Goal: Transaction & Acquisition: Purchase product/service

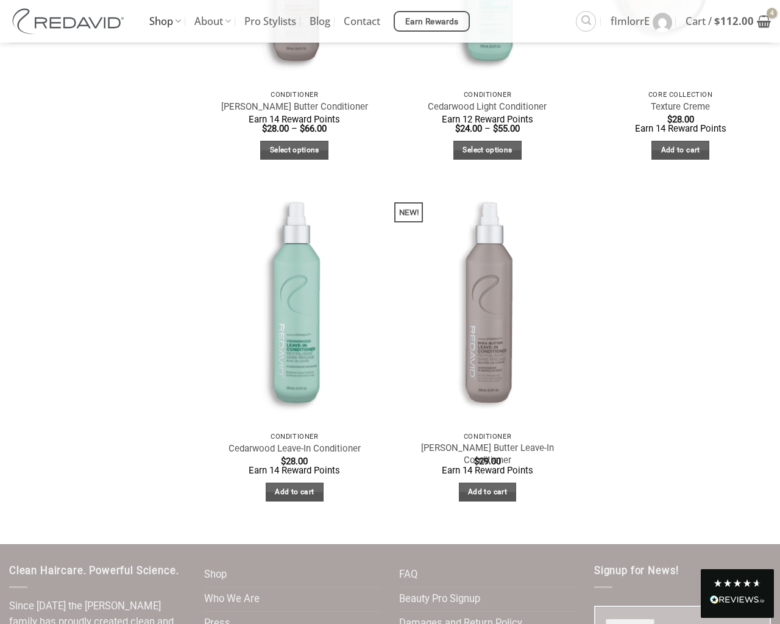
scroll to position [708, 0]
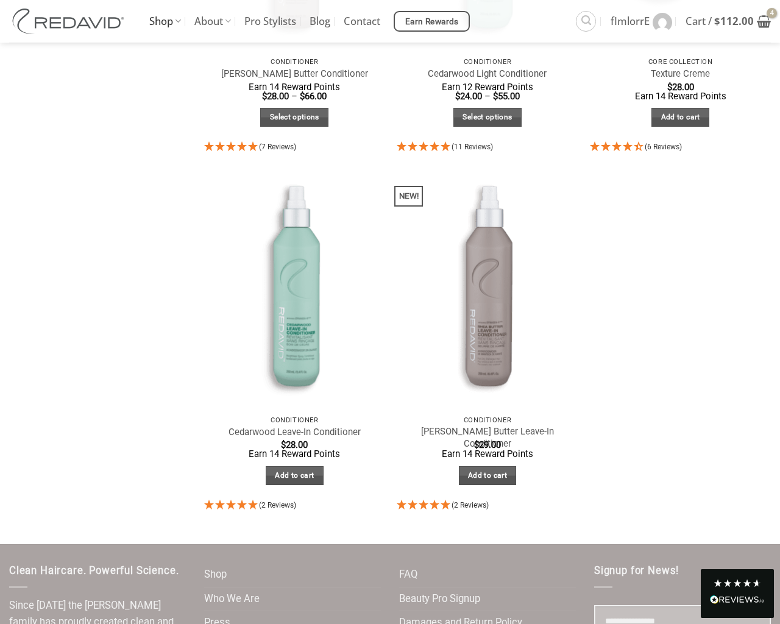
select select "**********"
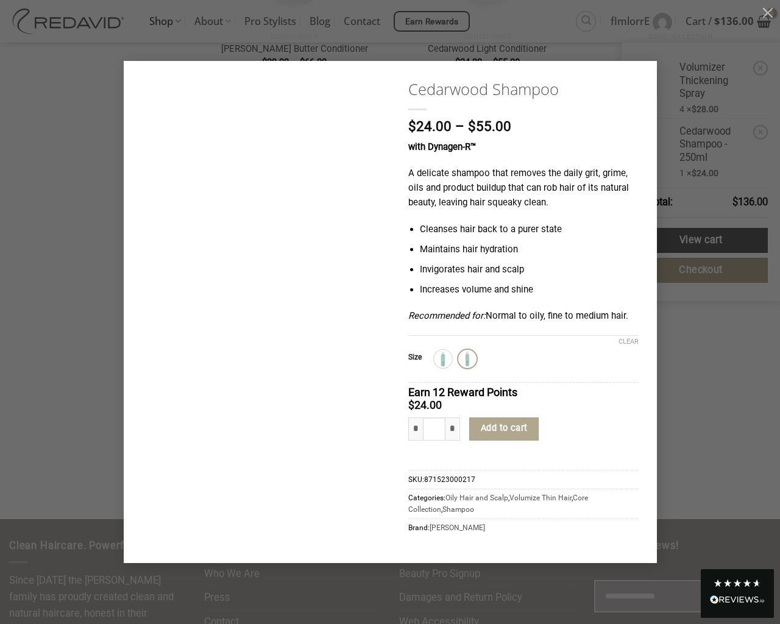
type input "*"
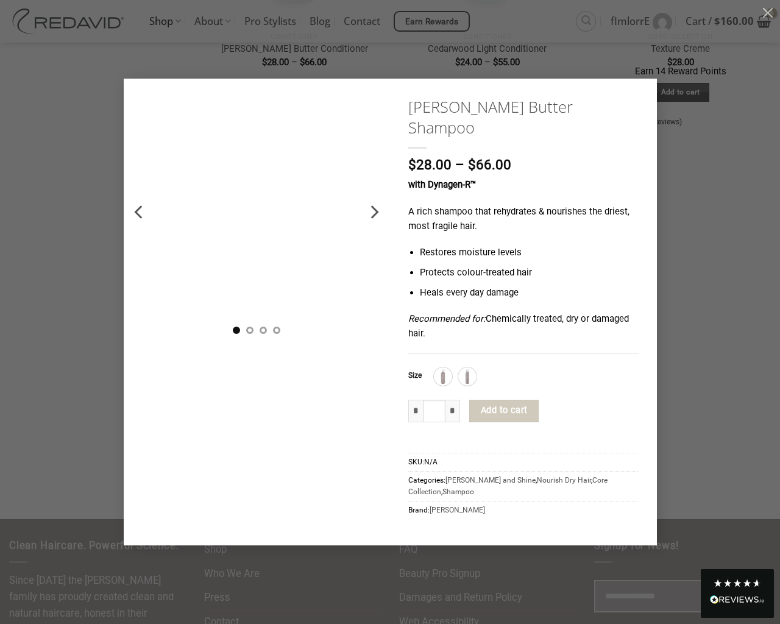
type input "*"
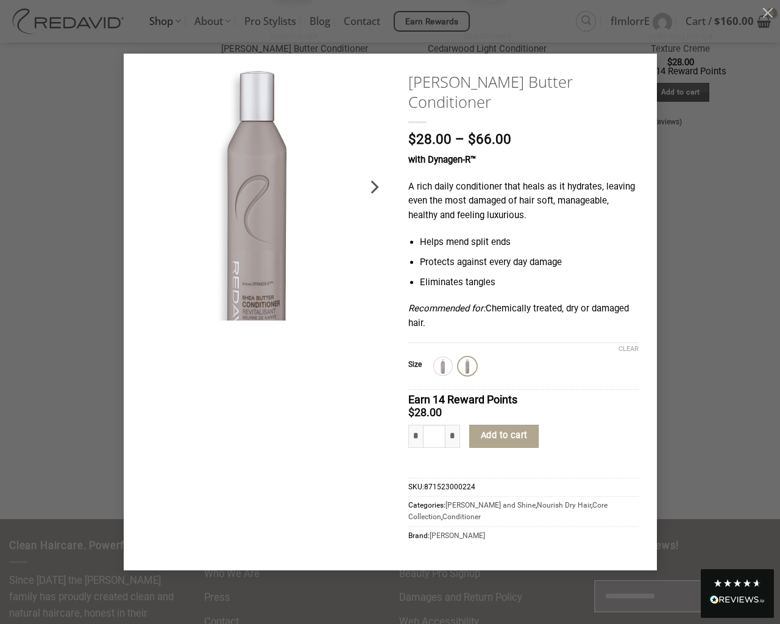
type input "*"
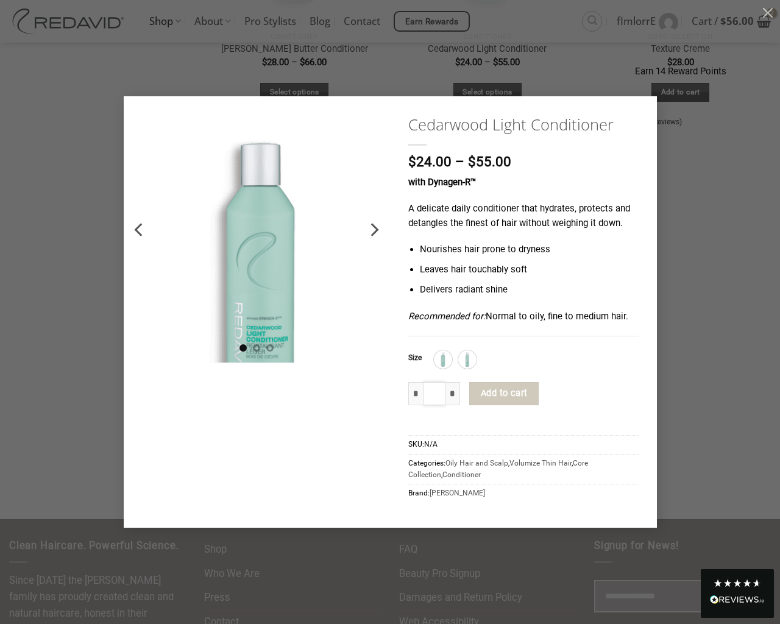
type input "*"
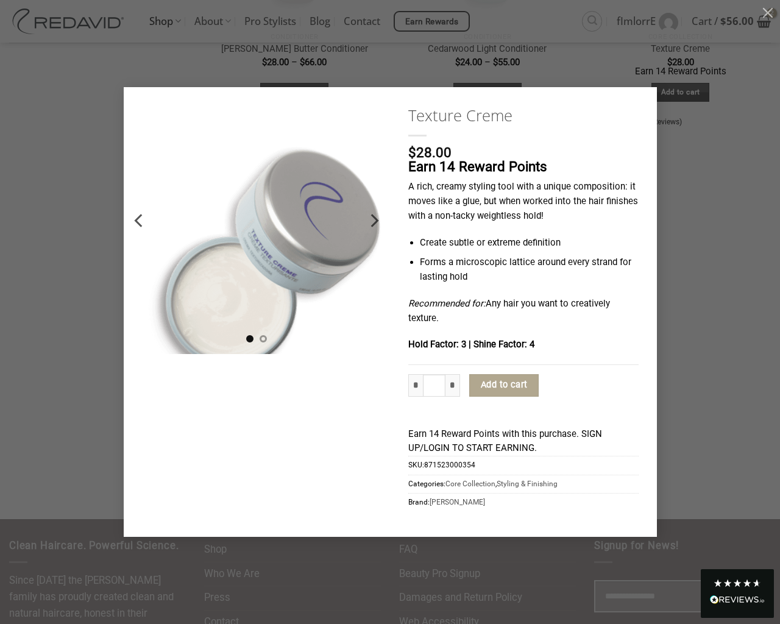
type input "*"
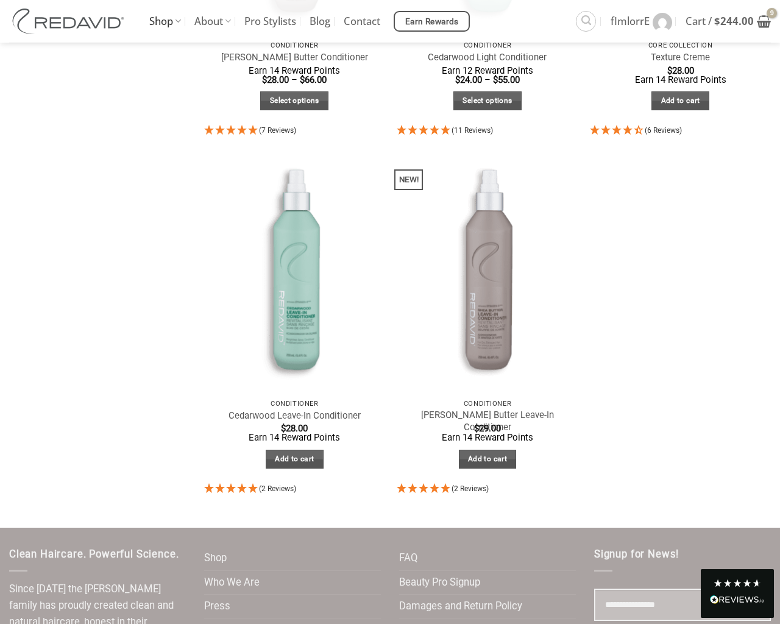
scroll to position [708, 0]
